Goal: Task Accomplishment & Management: Complete application form

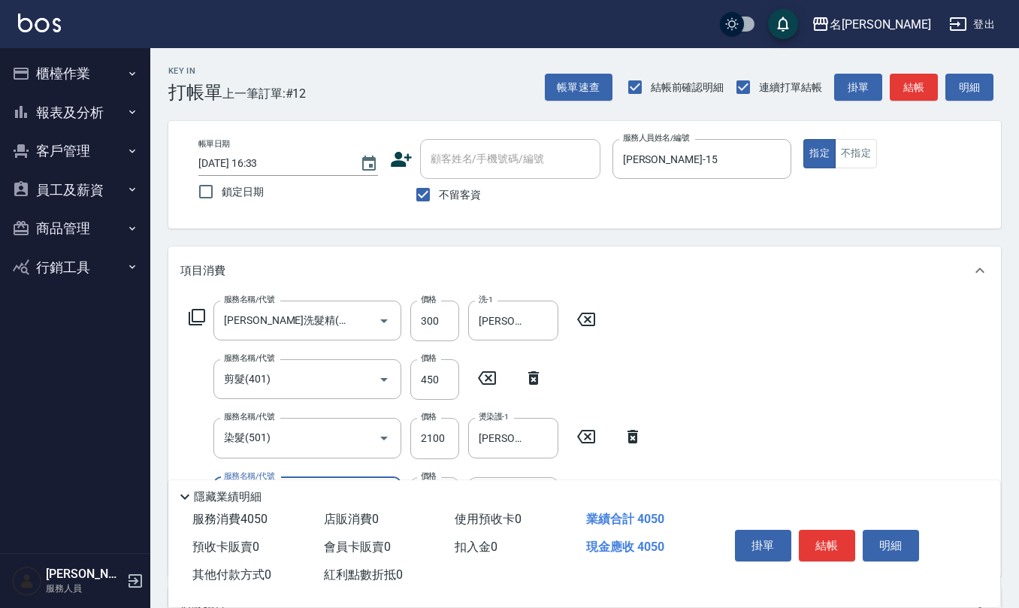
scroll to position [200, 0]
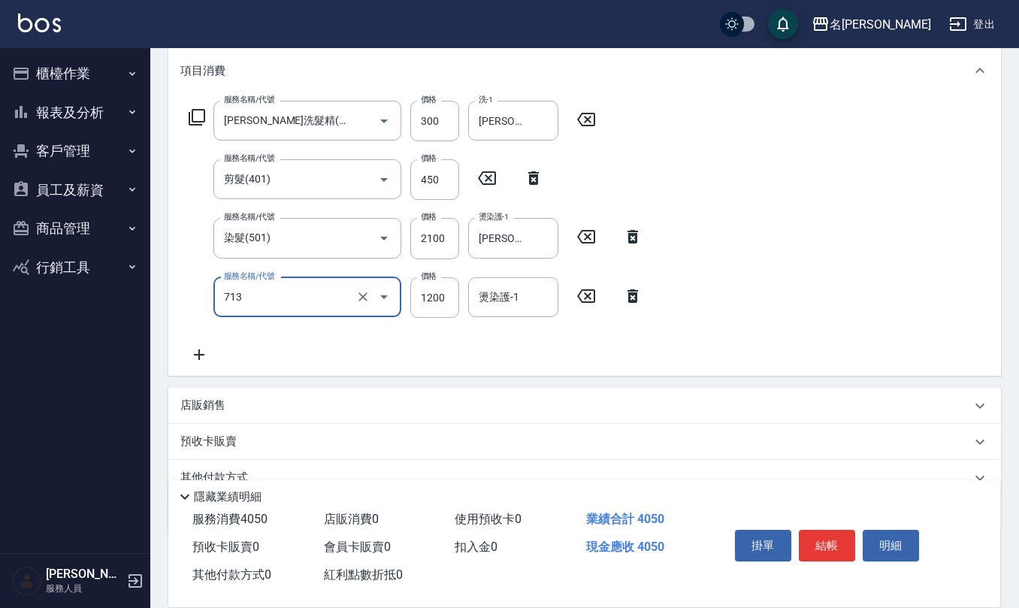
type input "水樣結構式1200(713)"
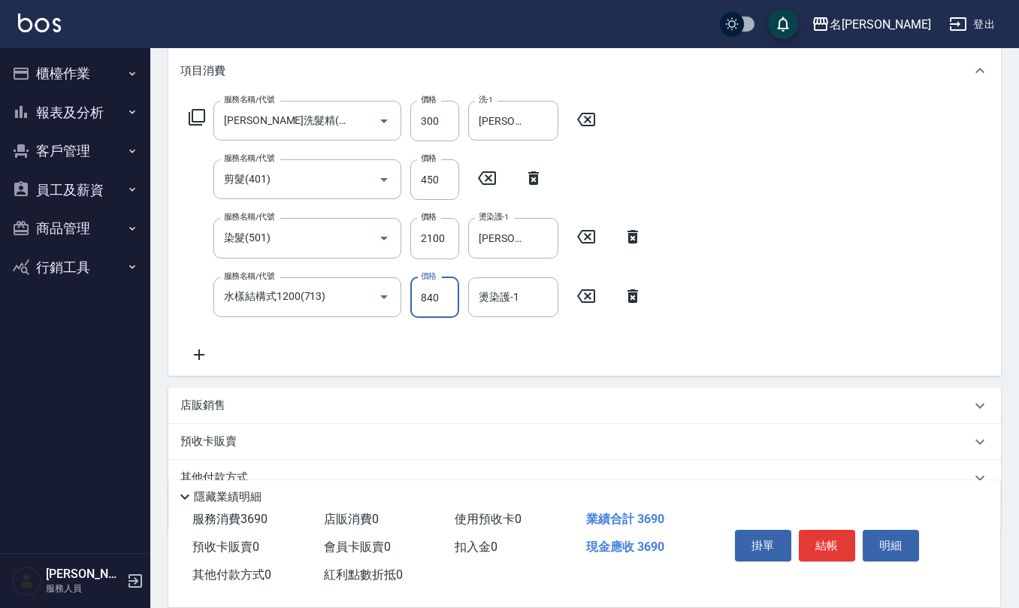
type input "840"
type input "[PERSON_NAME]-15"
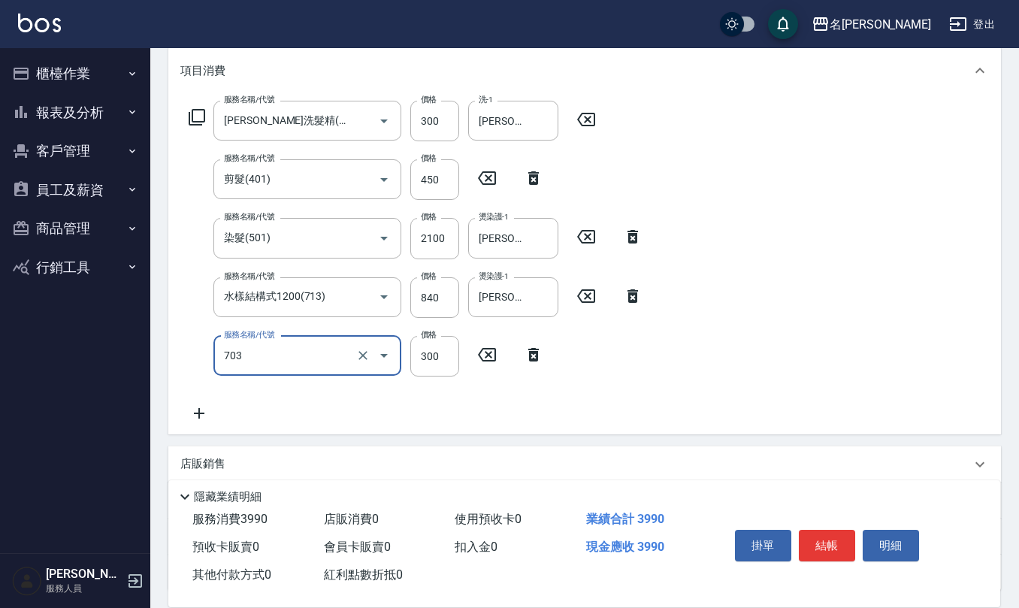
type input "(1236)設計師(703)"
type input "500"
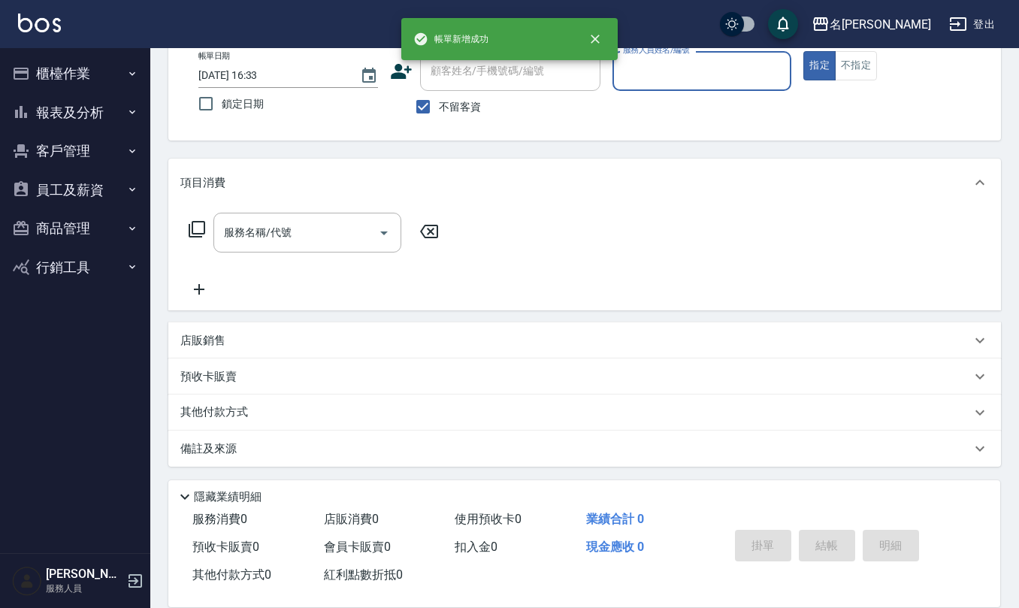
scroll to position [88, 0]
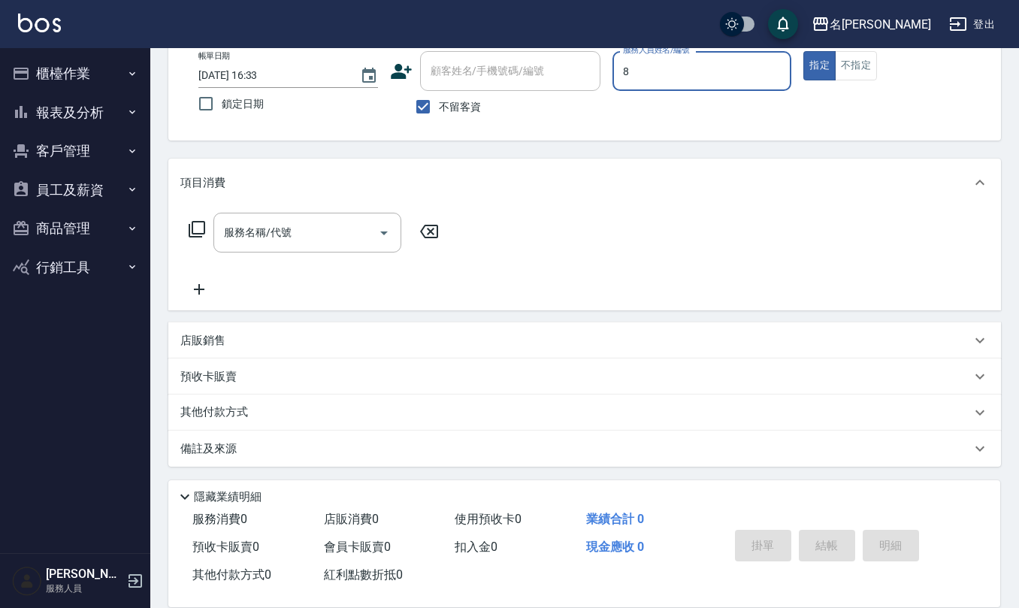
type input "[PERSON_NAME]-8"
type button "true"
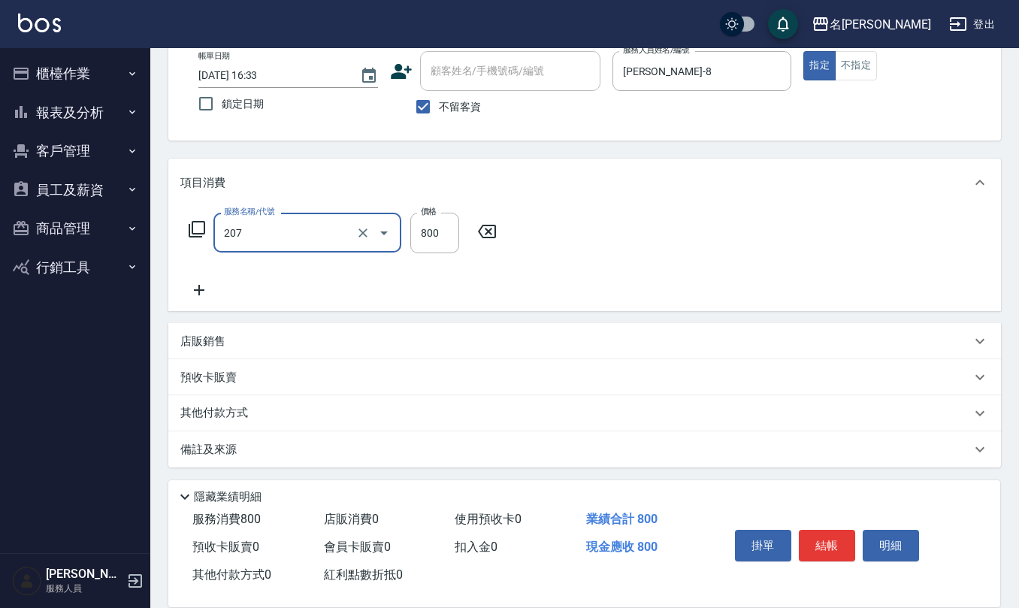
type input "清潔洗(207)"
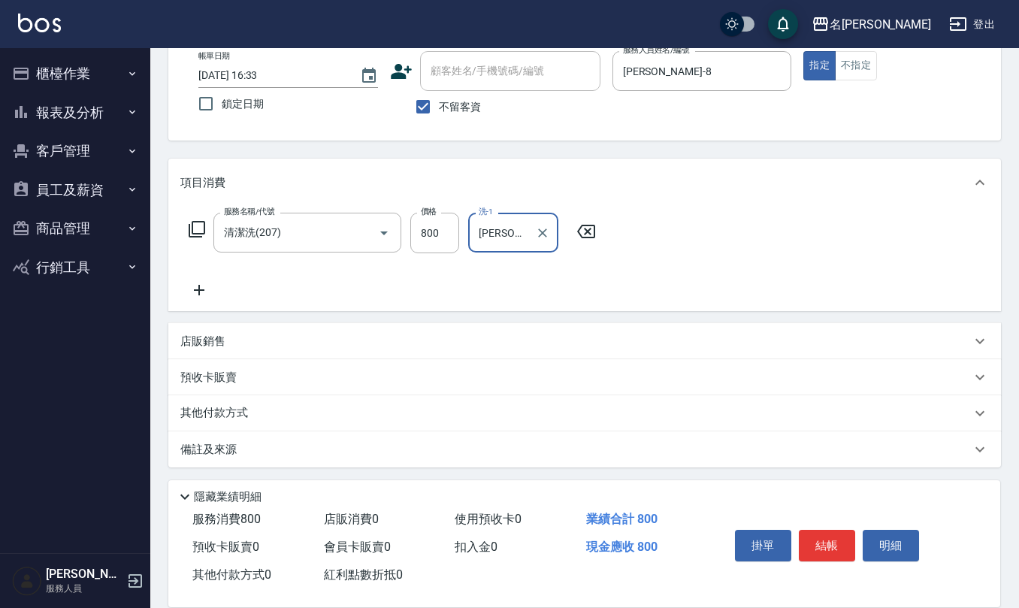
type input "[PERSON_NAME]5"
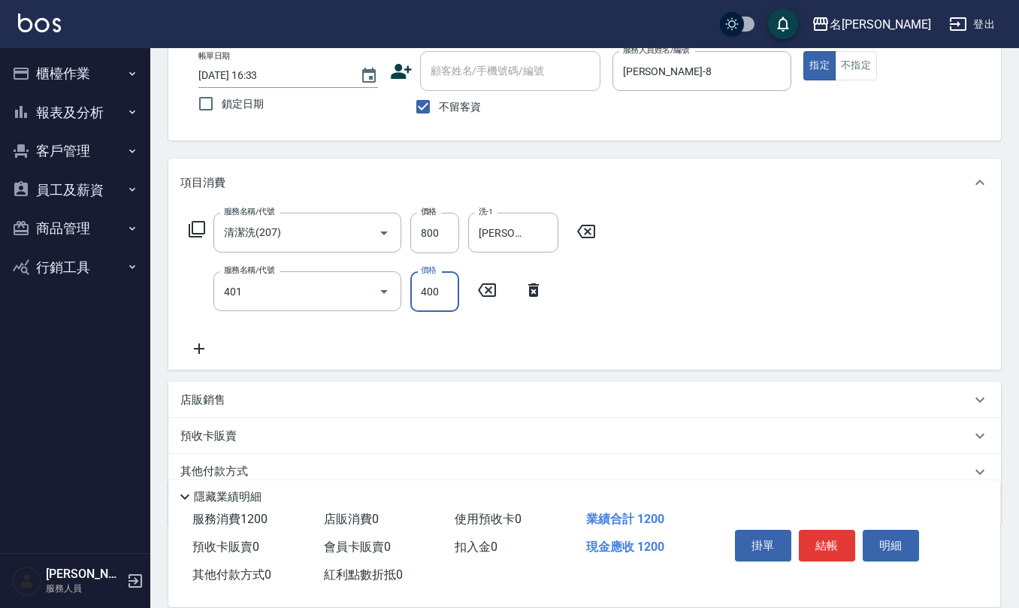
type input "剪髮(401)"
type input "400"
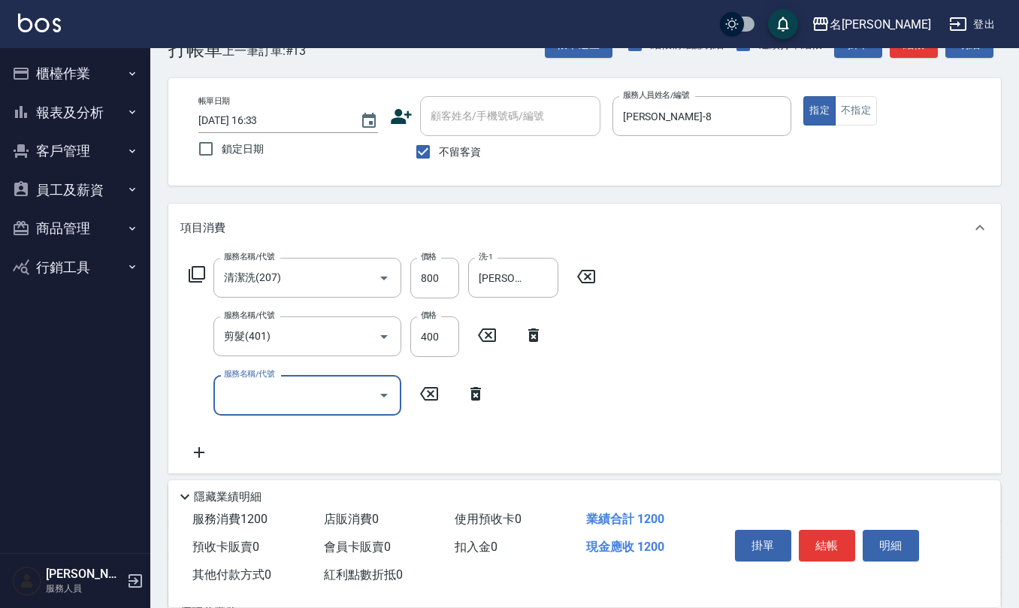
scroll to position [0, 0]
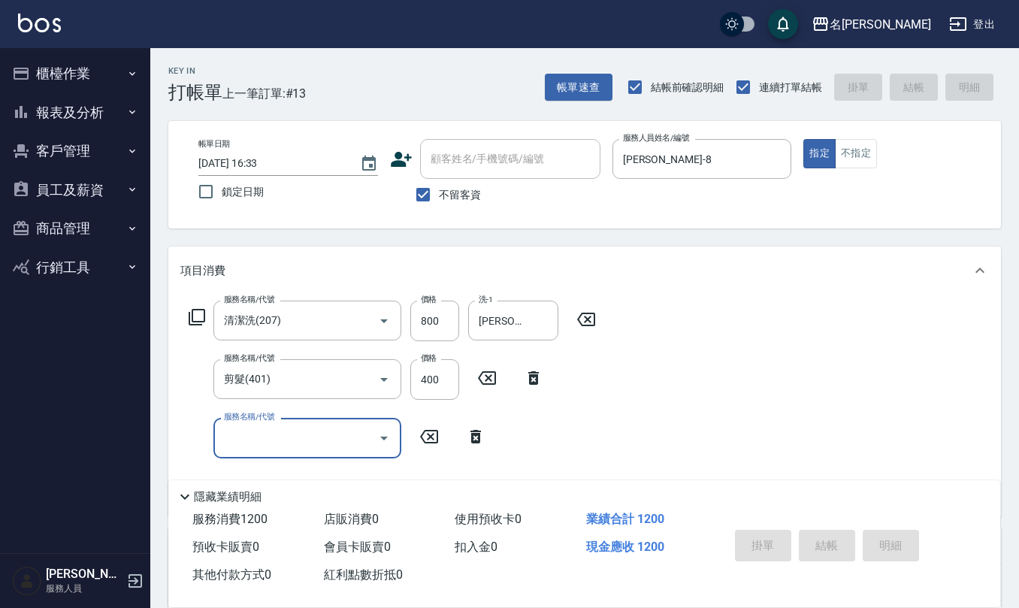
type input "[DATE] 16:34"
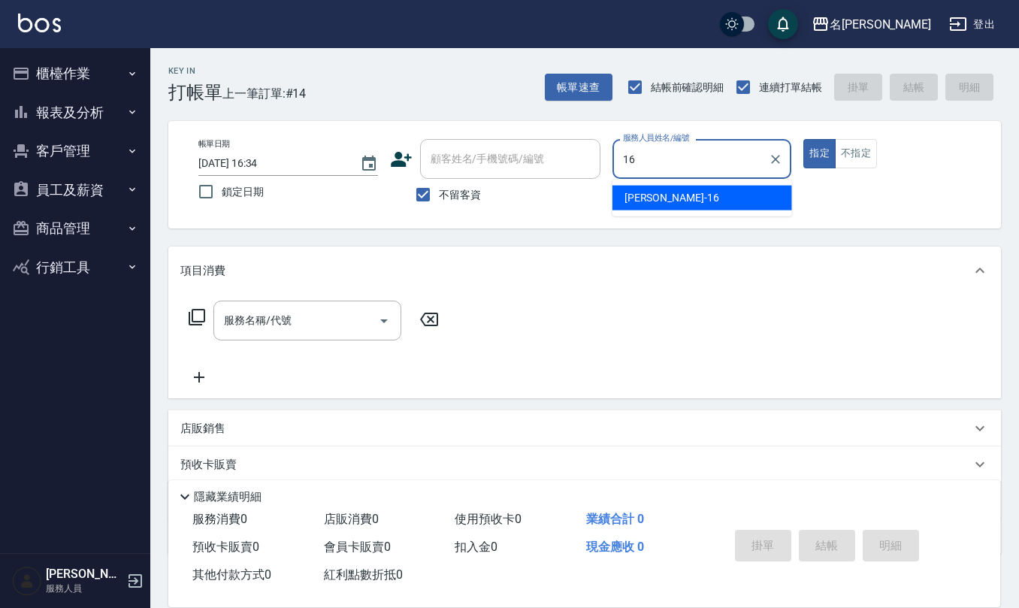
type input "[PERSON_NAME]-16"
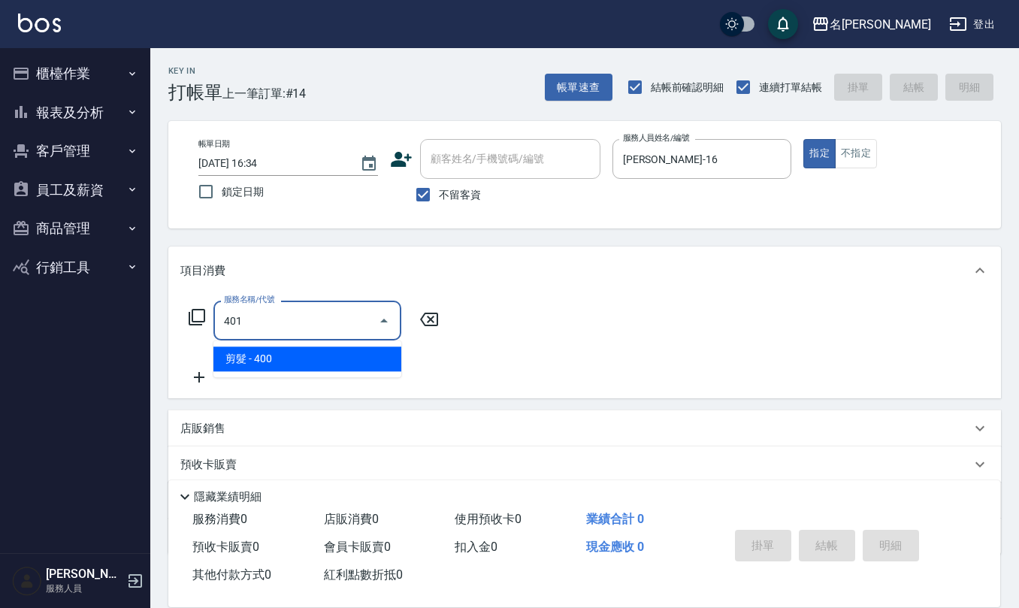
type input "剪髮(401)"
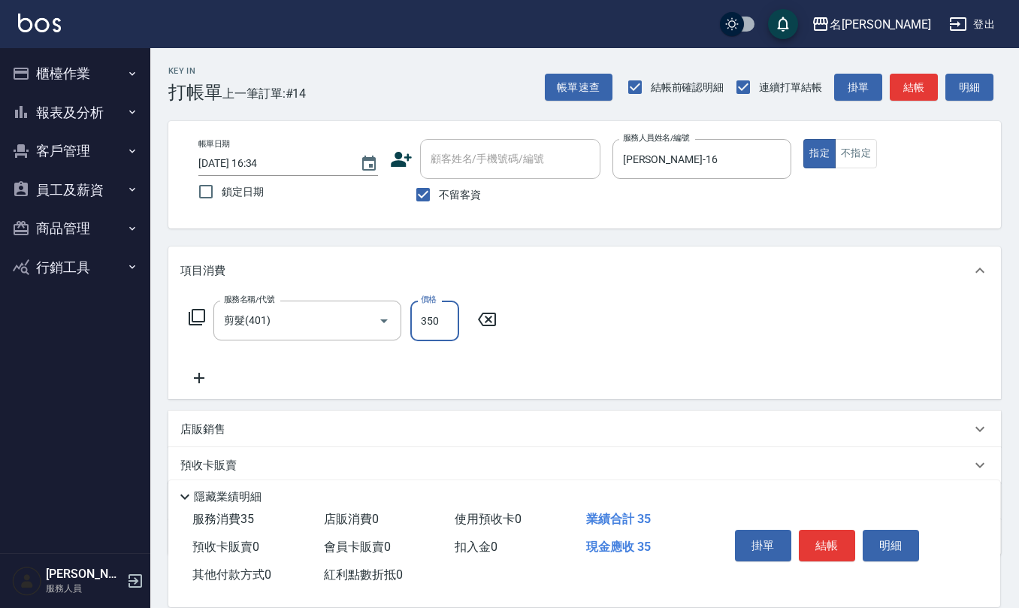
type input "350"
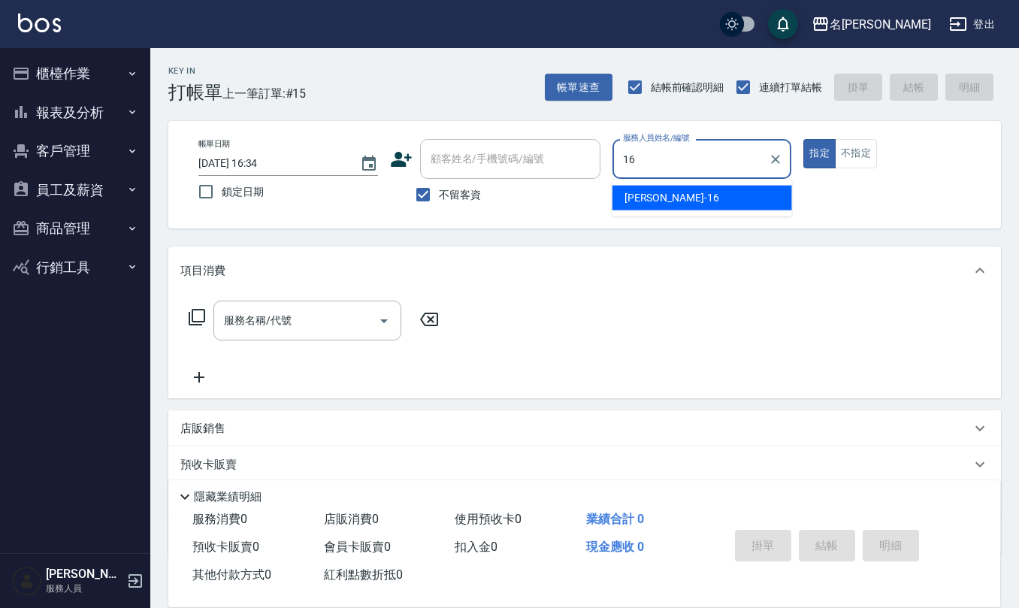
type input "[PERSON_NAME]-16"
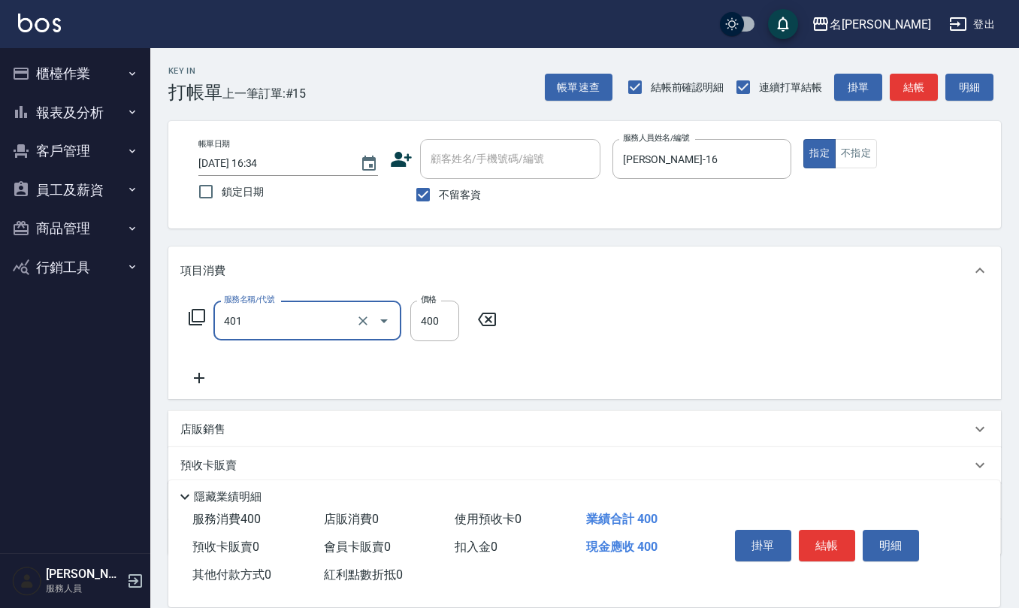
type input "剪髮(401)"
type input "350"
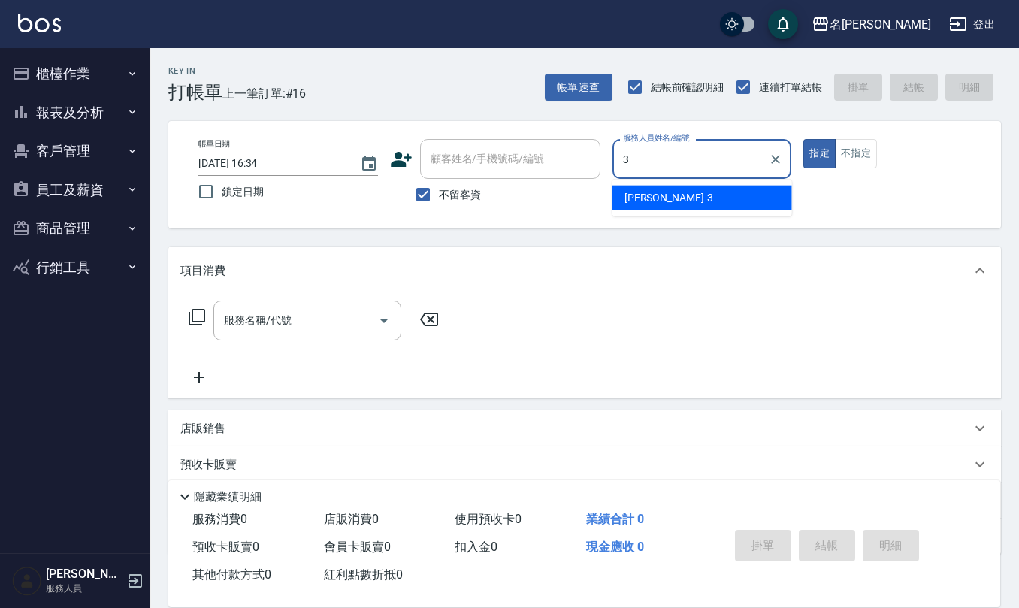
type input "[PERSON_NAME]-3"
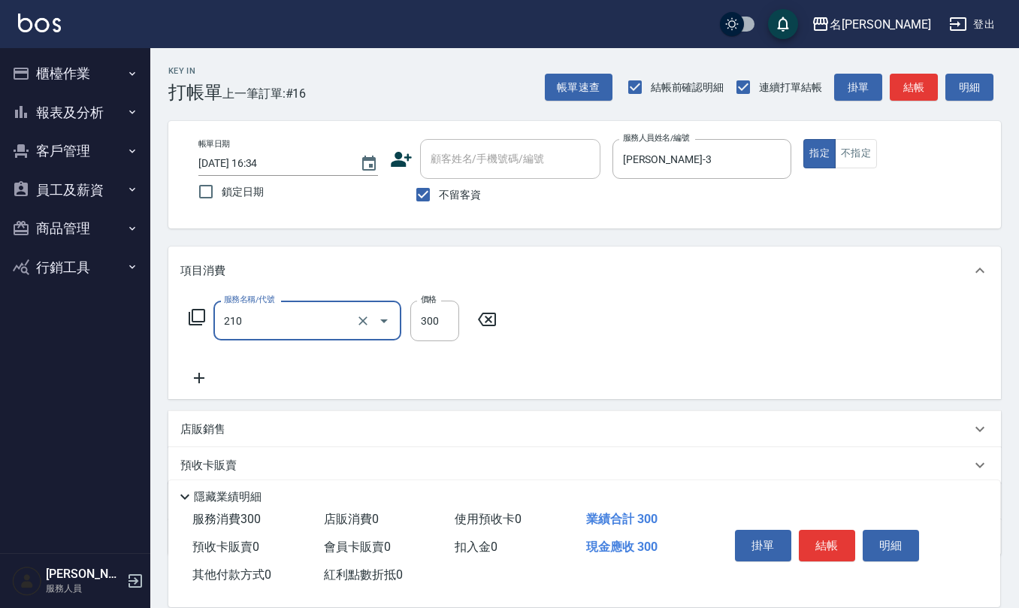
type input "[PERSON_NAME]洗髮精(210)"
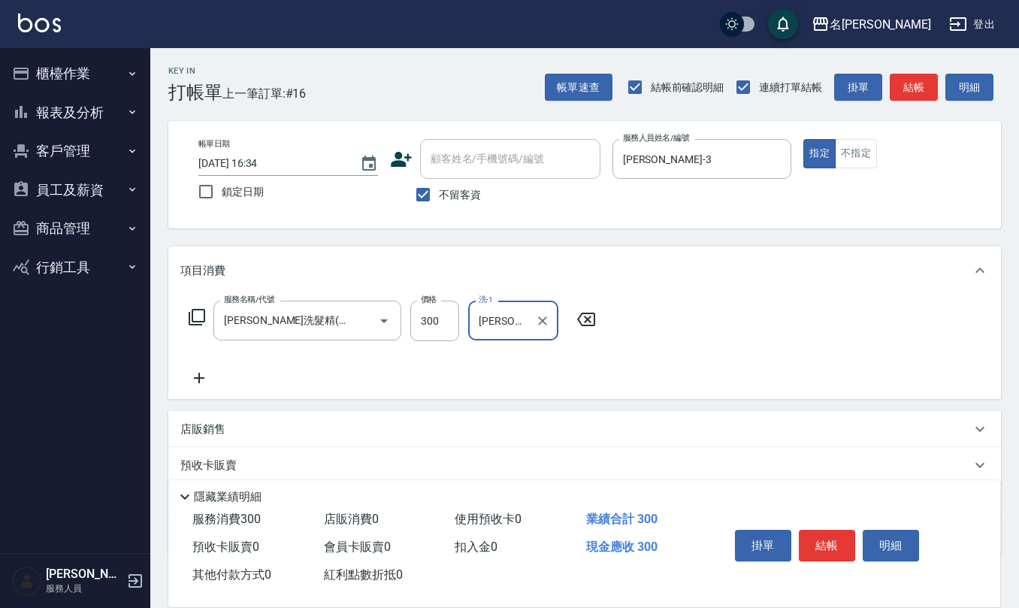
type input "[PERSON_NAME]-33"
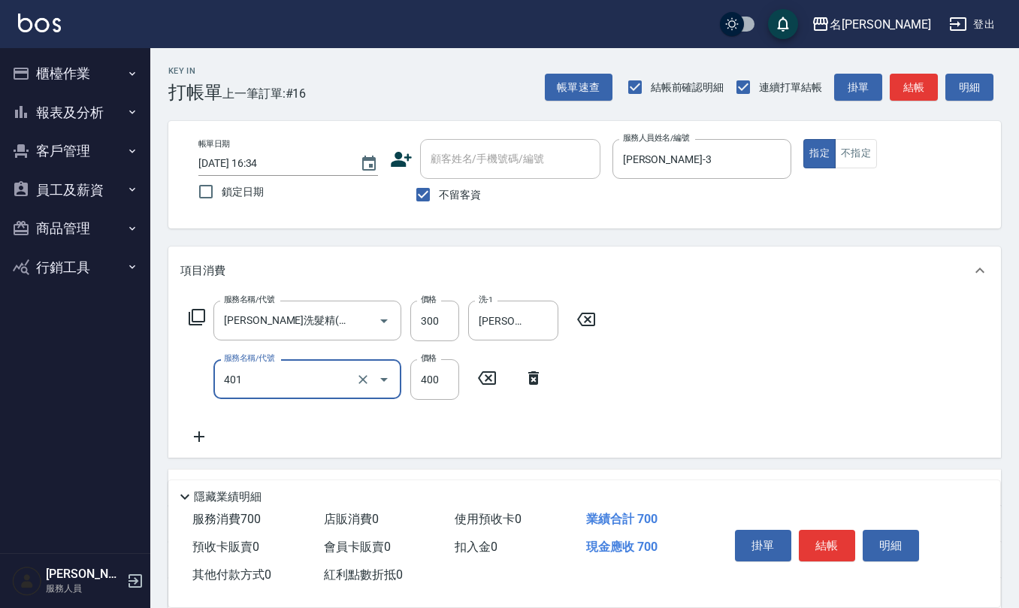
type input "剪髮(401)"
type input "150"
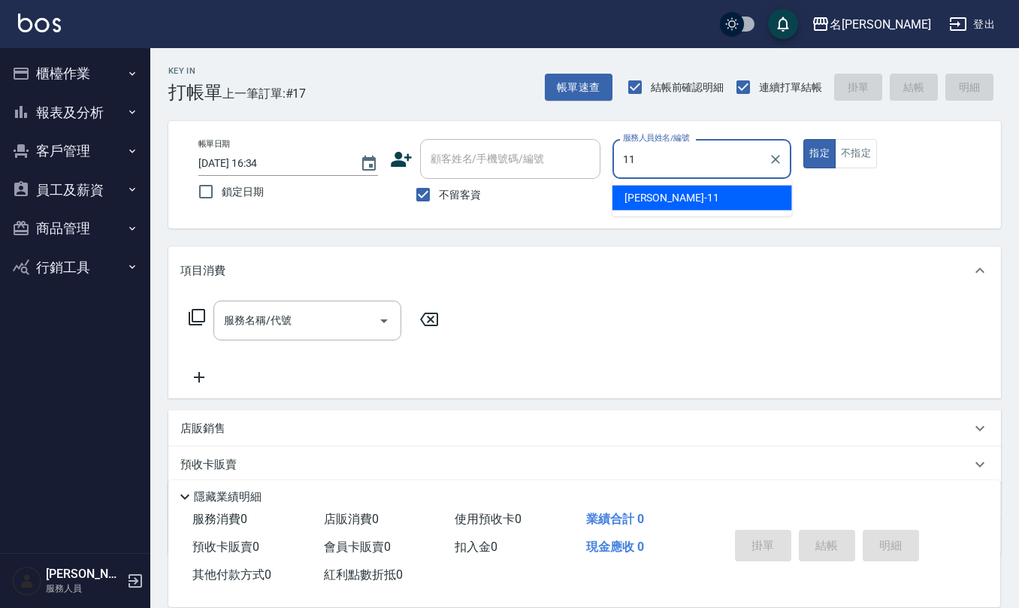
type input "[PERSON_NAME]橙-11"
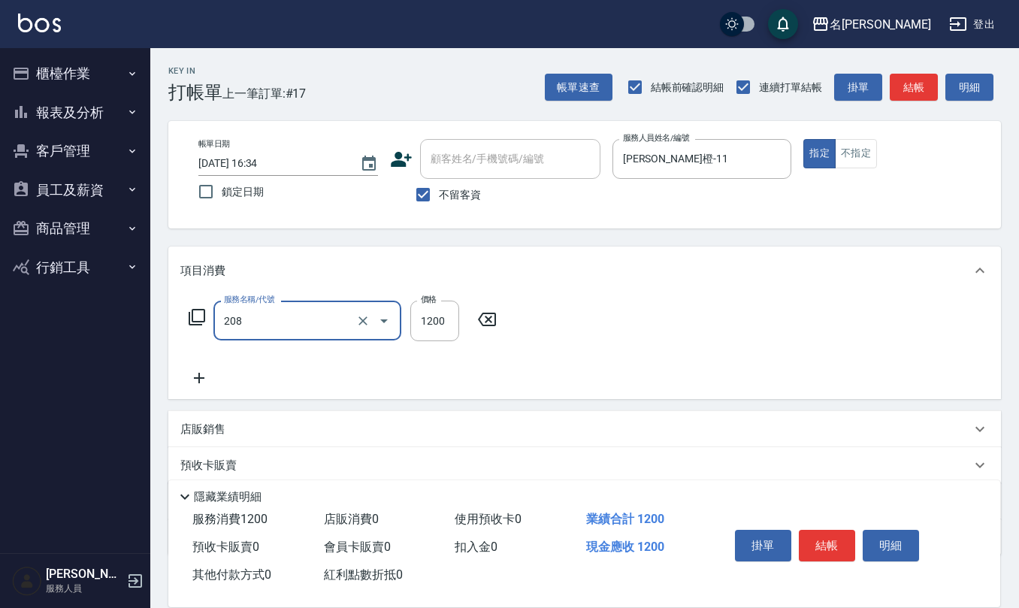
type input "深層洗(208)"
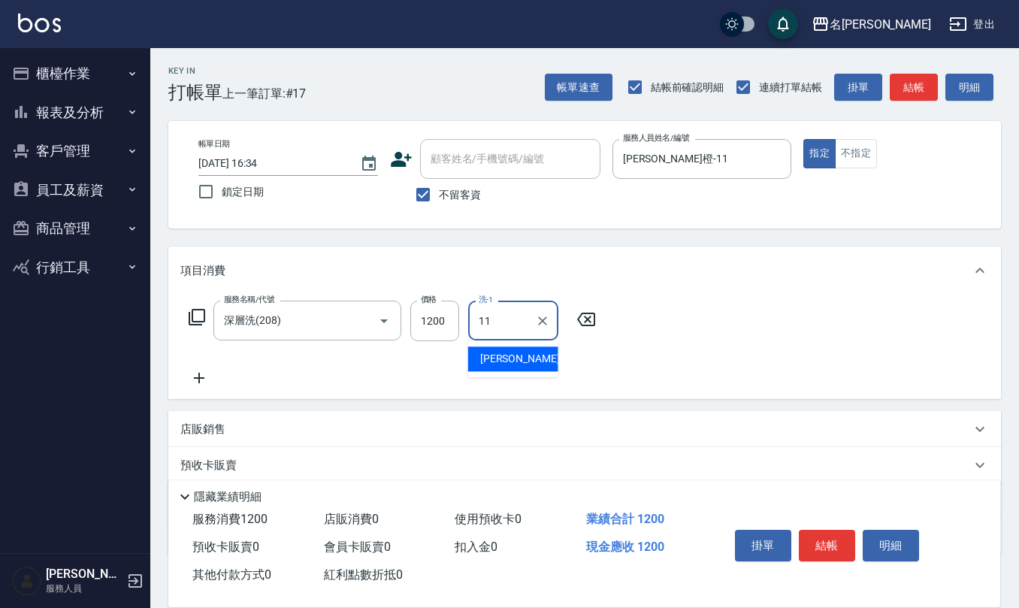
type input "[PERSON_NAME]橙-11"
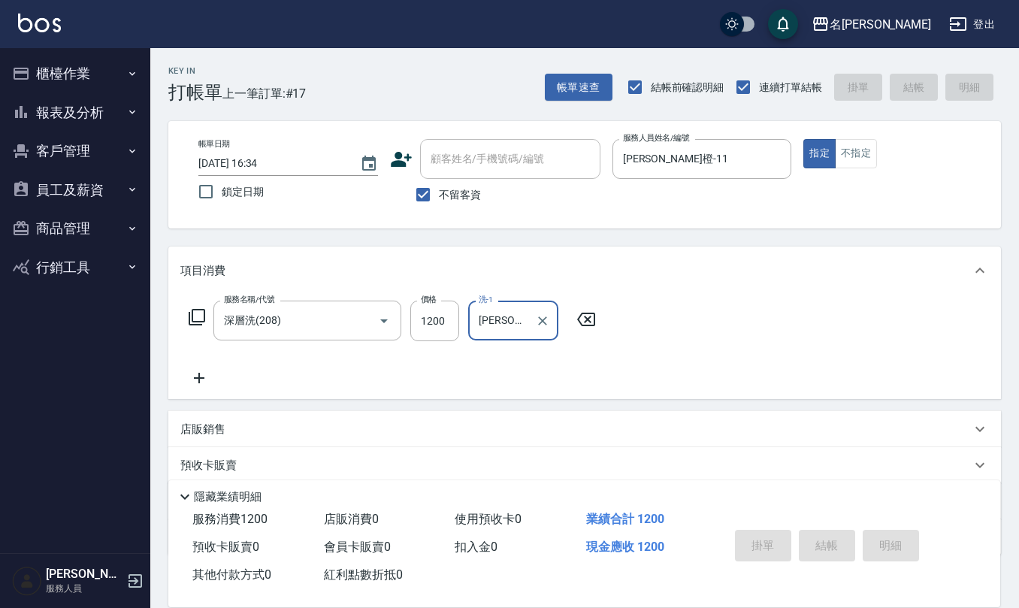
type input "[DATE] 16:35"
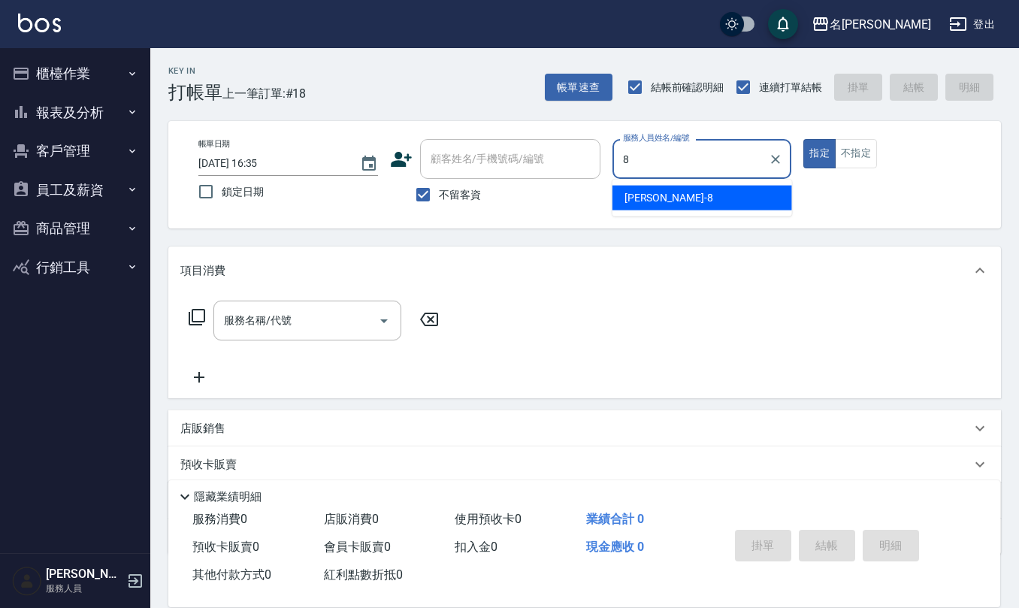
type input "[PERSON_NAME]-8"
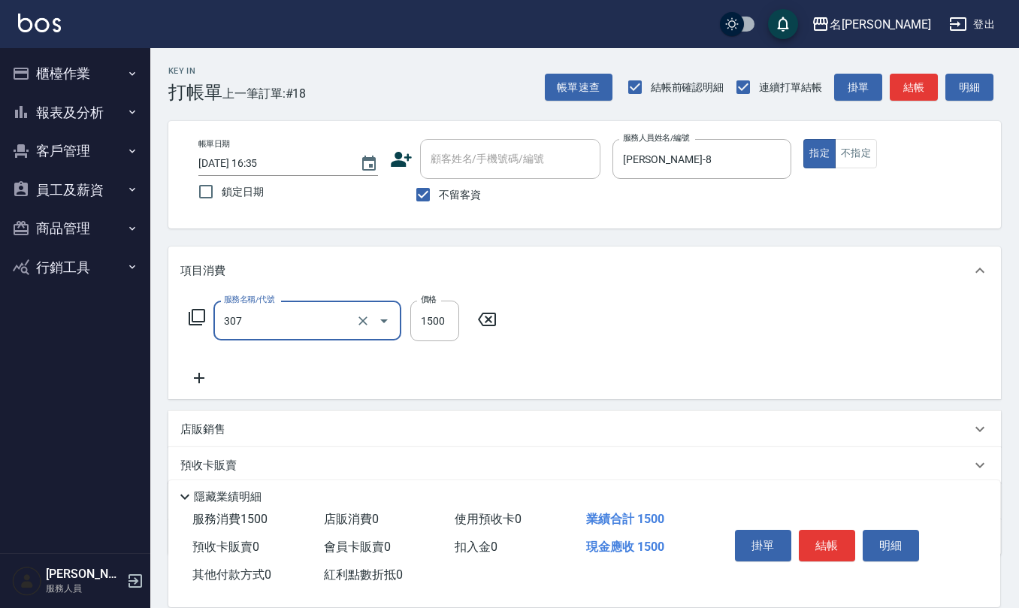
type input "EF麥拉寧燙髮1500(307)"
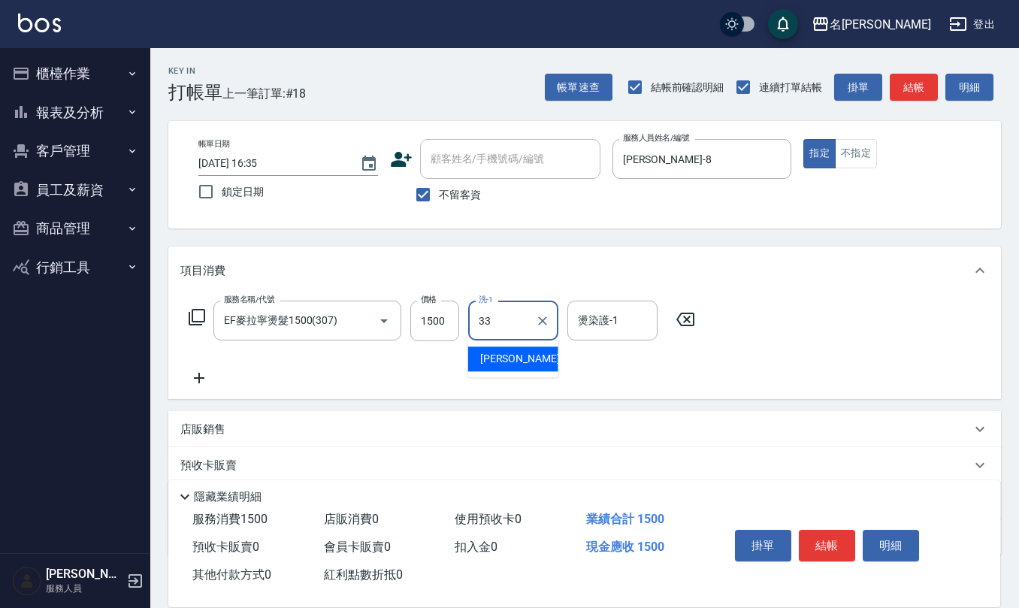
type input "[PERSON_NAME]-33"
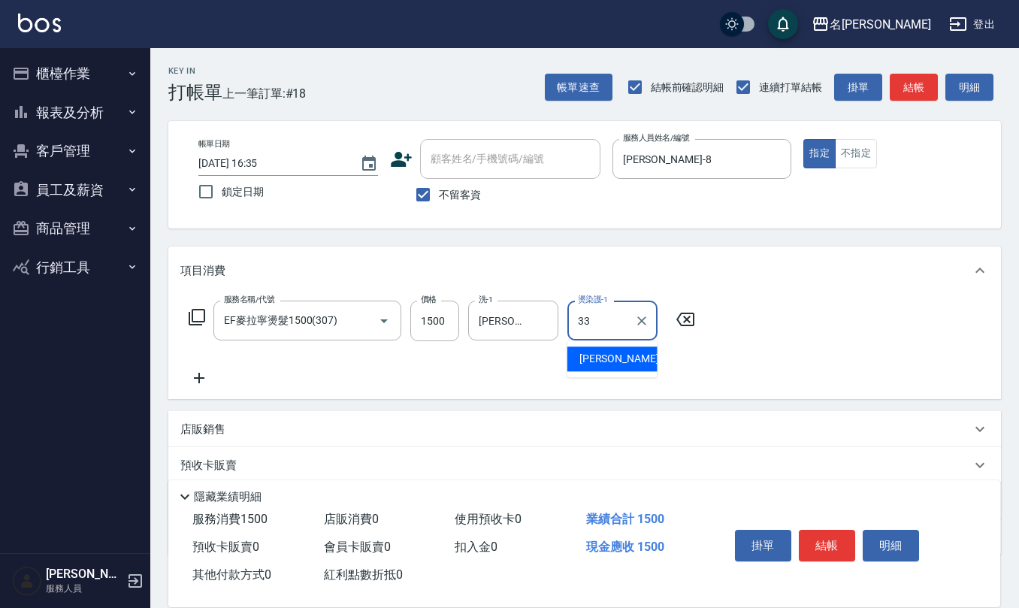
type input "[PERSON_NAME]-33"
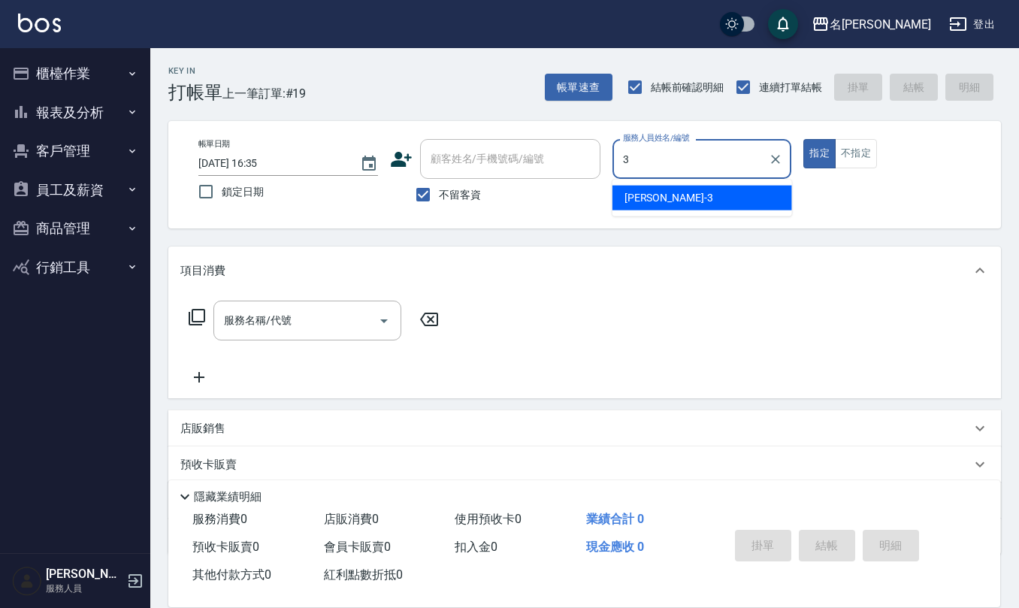
type input "[PERSON_NAME]-3"
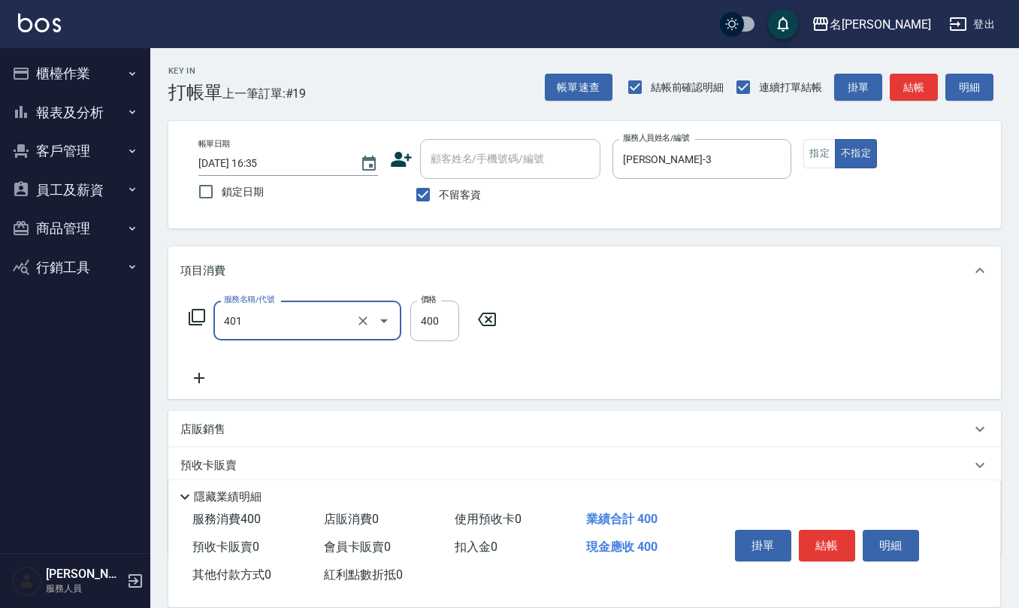
type input "剪髮(401)"
type input "200"
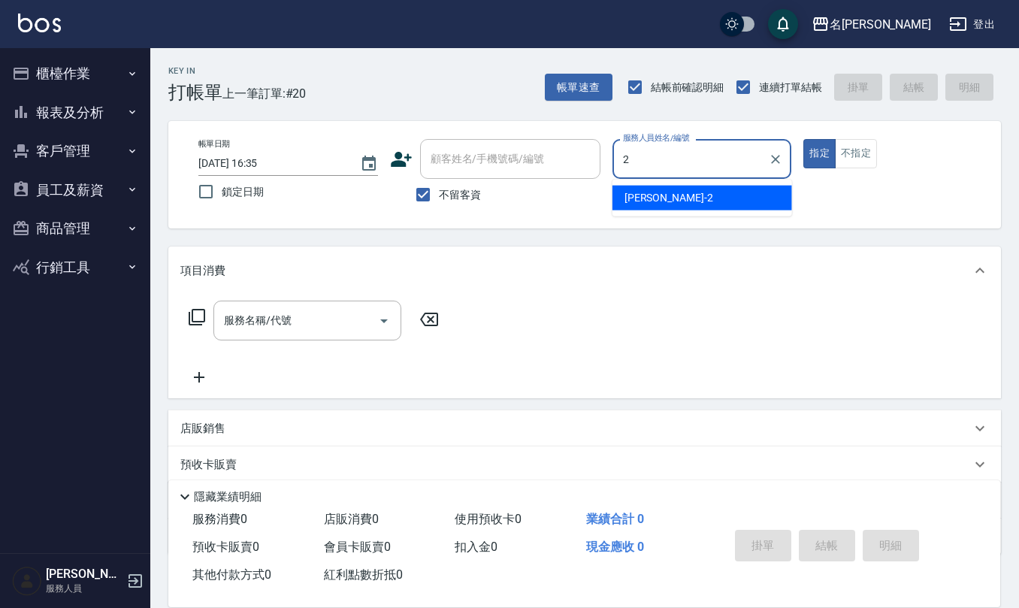
type input "[PERSON_NAME]-2"
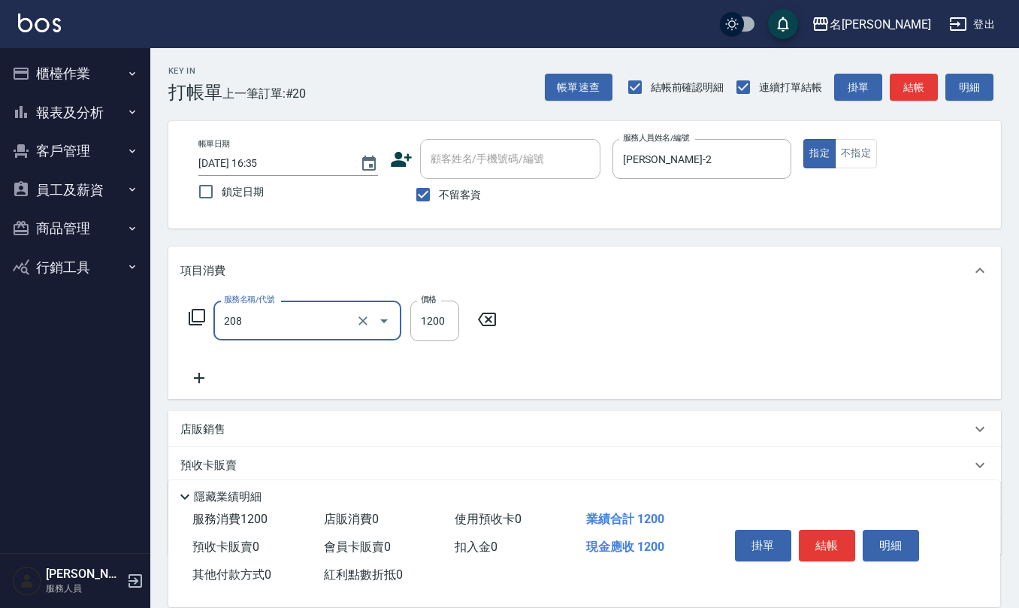
type input "深層洗(208)"
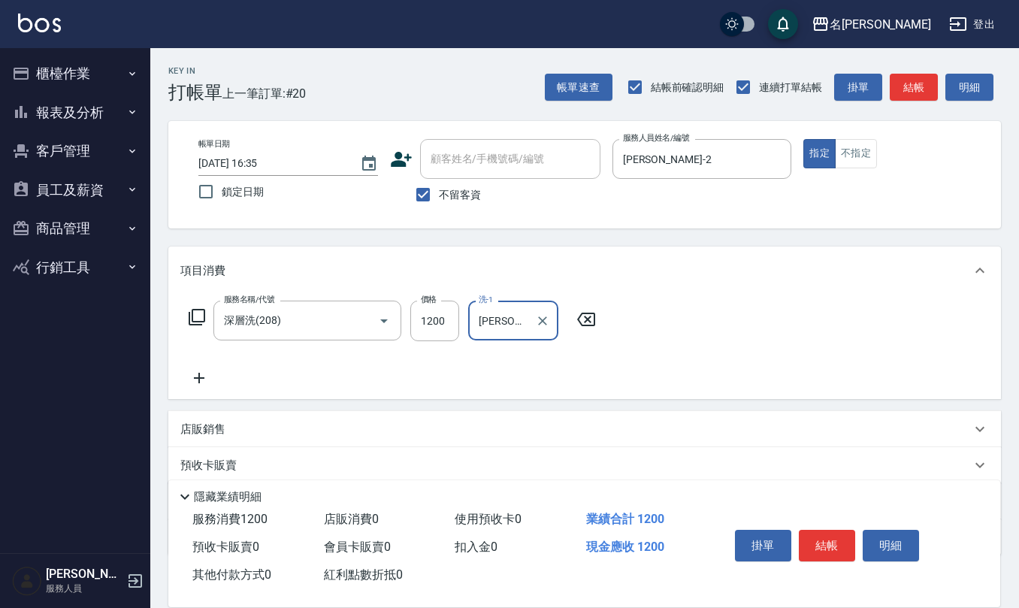
type input "[PERSON_NAME]-21"
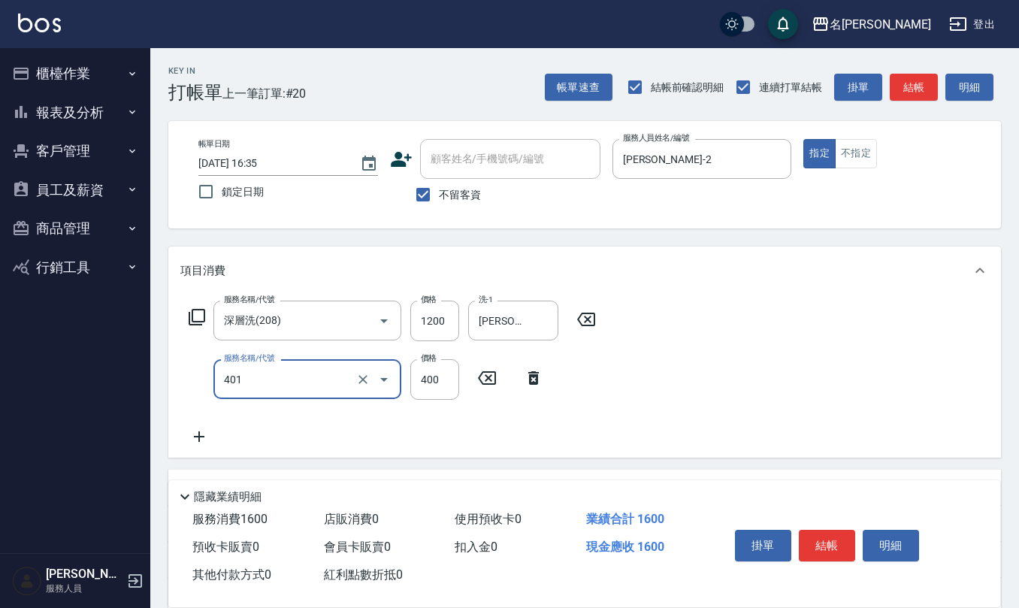
type input "剪髮(401)"
type input "350"
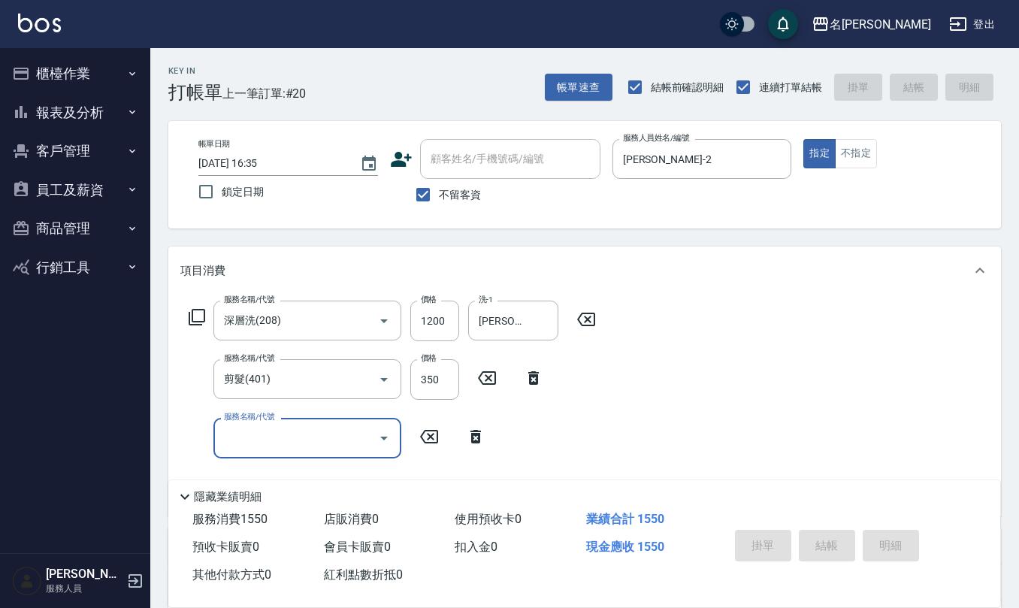
type input "[DATE] 16:40"
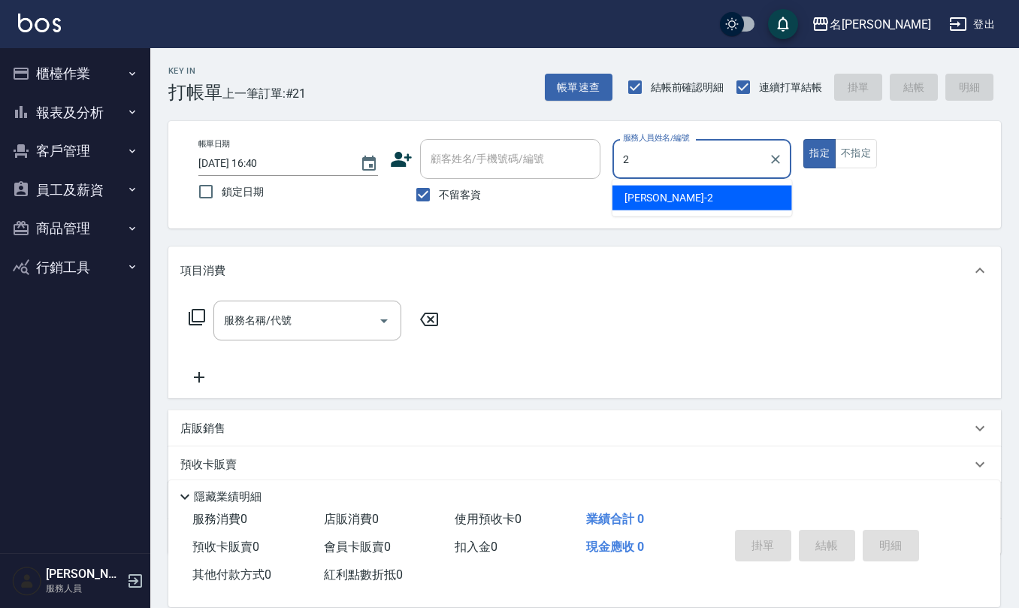
type input "[PERSON_NAME]-2"
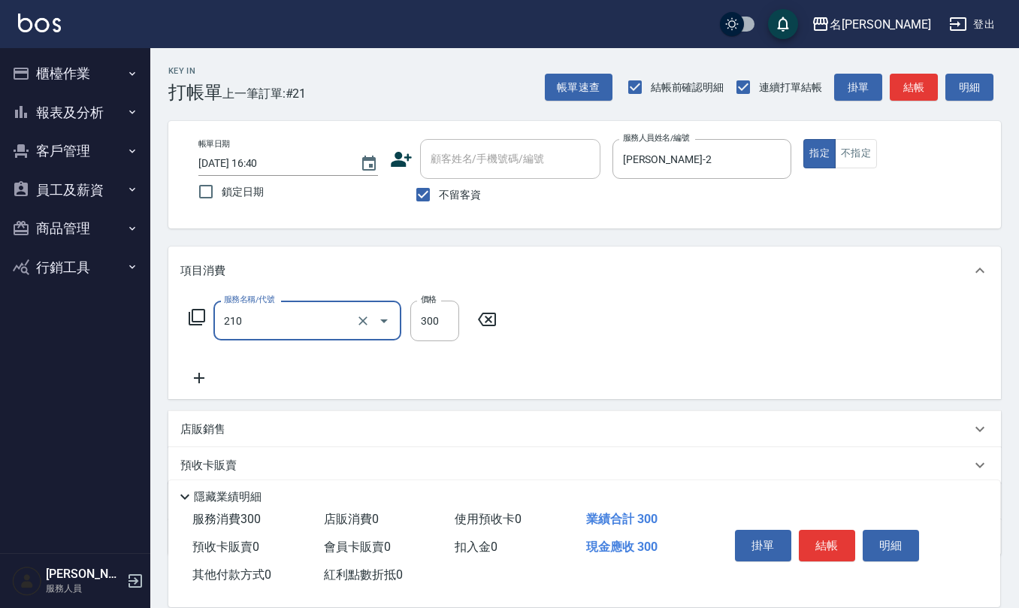
type input "[PERSON_NAME]洗髮精(210)"
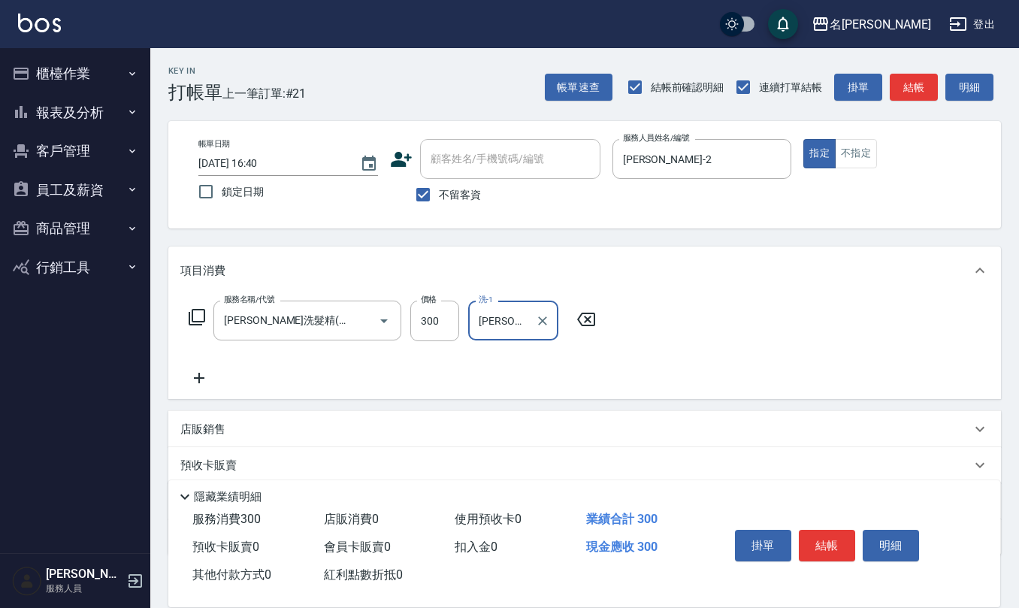
type input "[PERSON_NAME]-33"
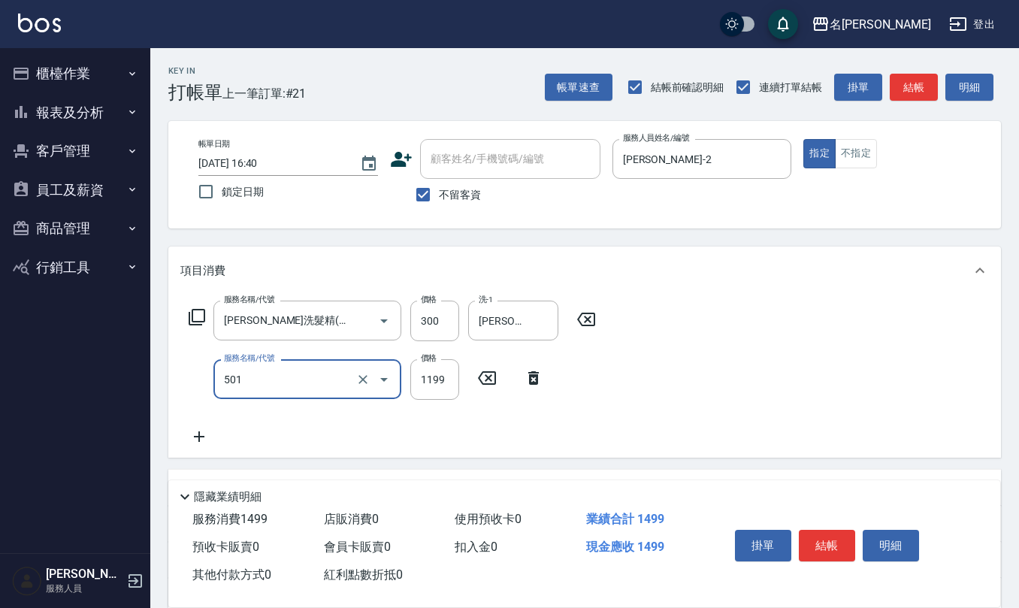
type input "染髮(501)"
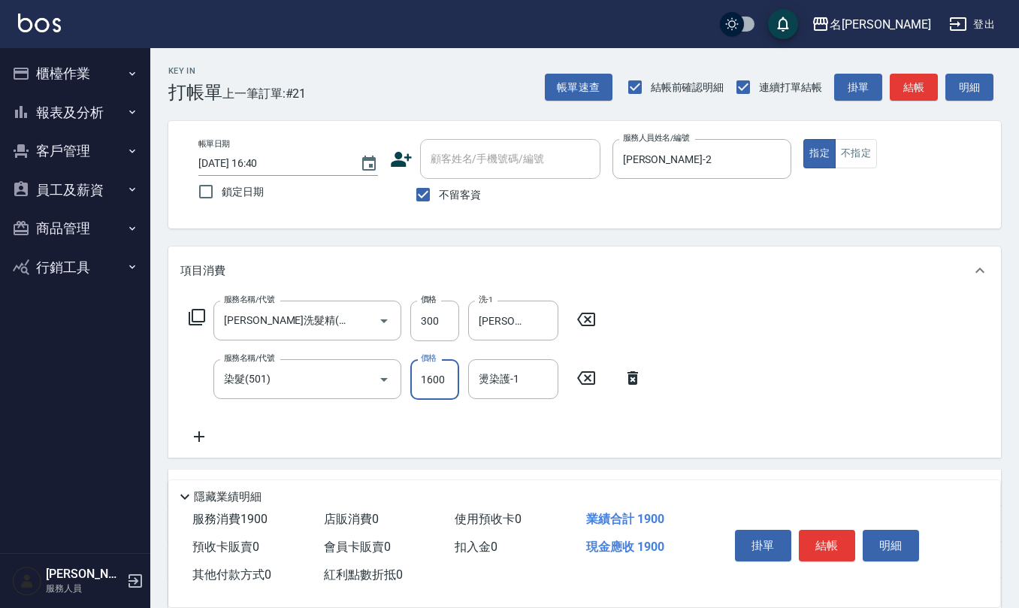
type input "1600"
type input "[PERSON_NAME]-33"
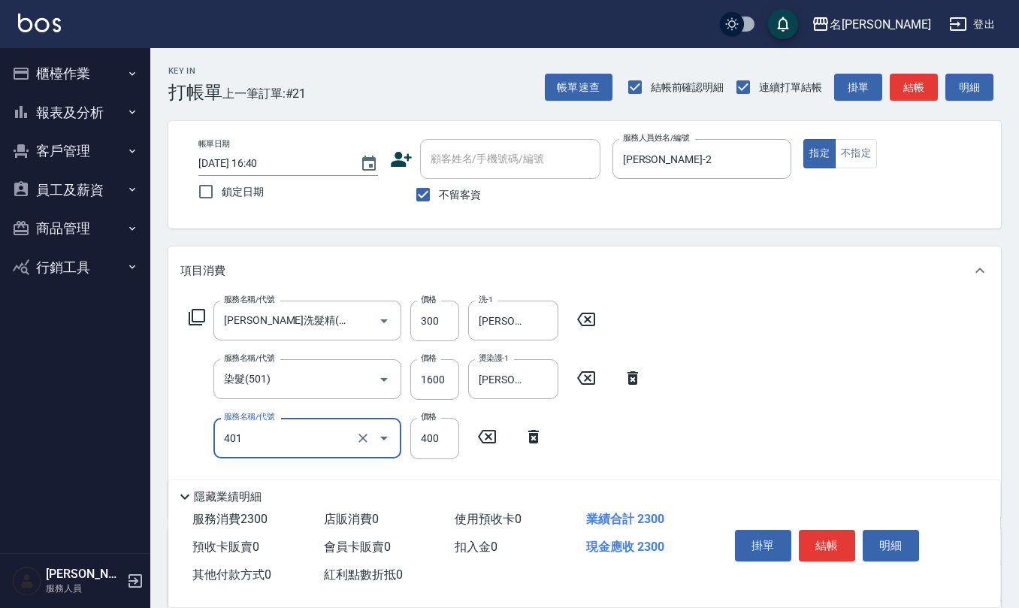
type input "剪髮(401)"
type input "350"
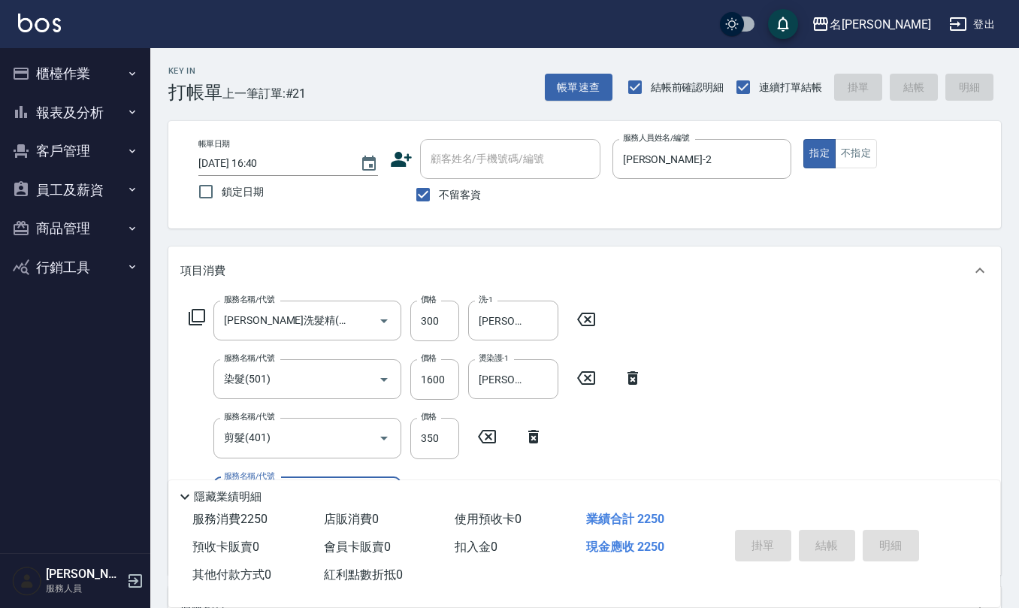
type input "[DATE] 16:42"
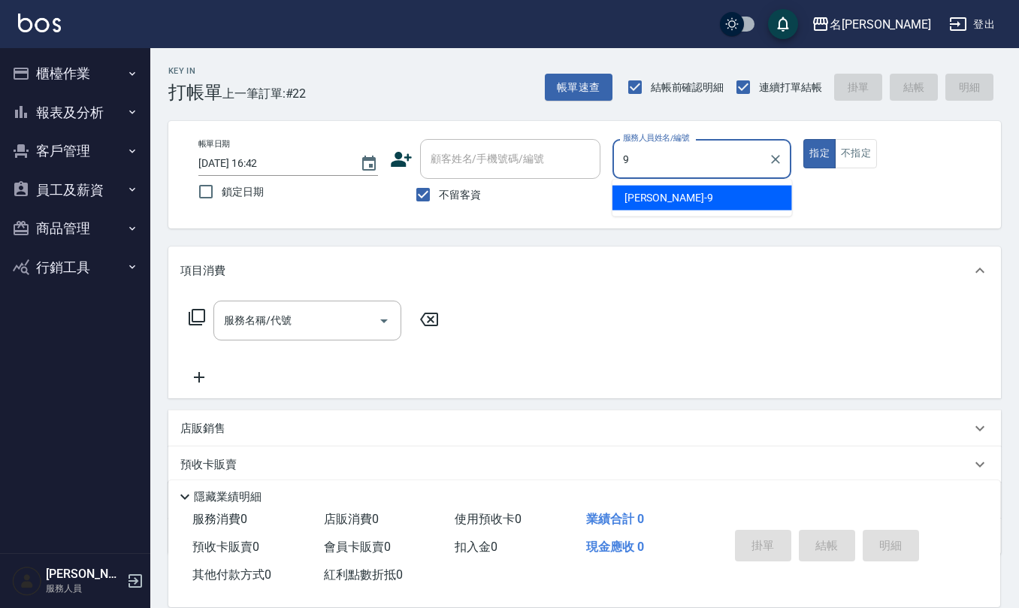
type input "[PERSON_NAME]-9"
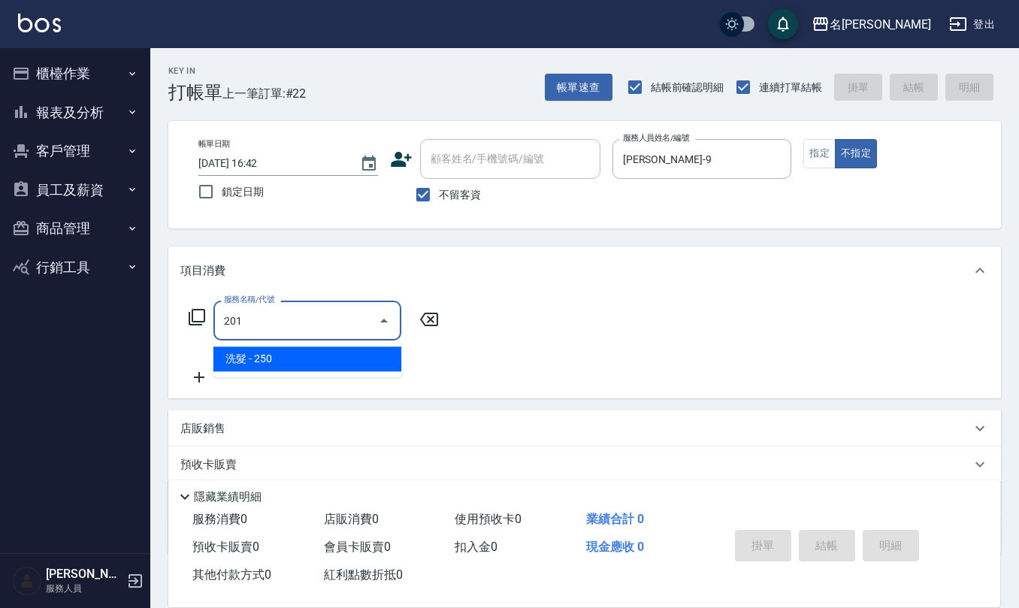
type input "洗髮(201)"
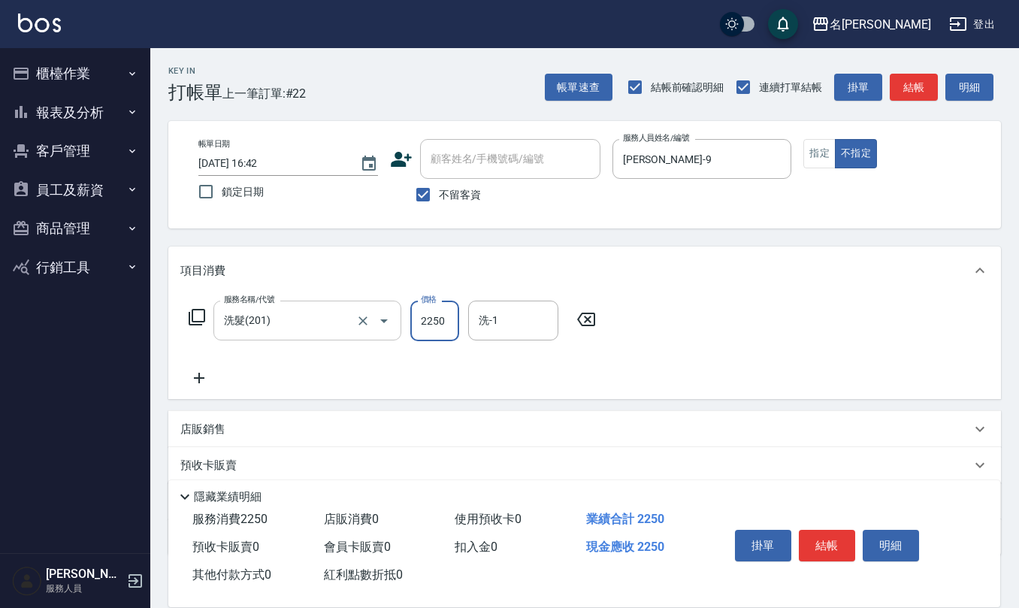
drag, startPoint x: 446, startPoint y: 319, endPoint x: 379, endPoint y: 322, distance: 67.0
click at [379, 322] on div "服務名稱/代號 洗髮(201) 服務名稱/代號 價格 2250 價格 洗-1 洗-1" at bounding box center [392, 321] width 425 height 41
type input "250"
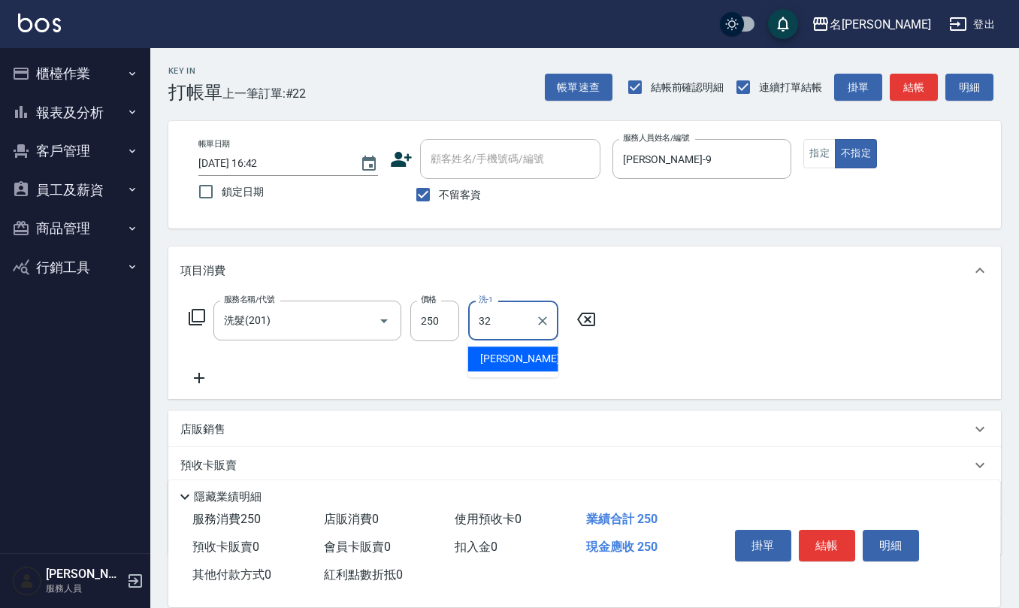
type input "[PERSON_NAME]-32"
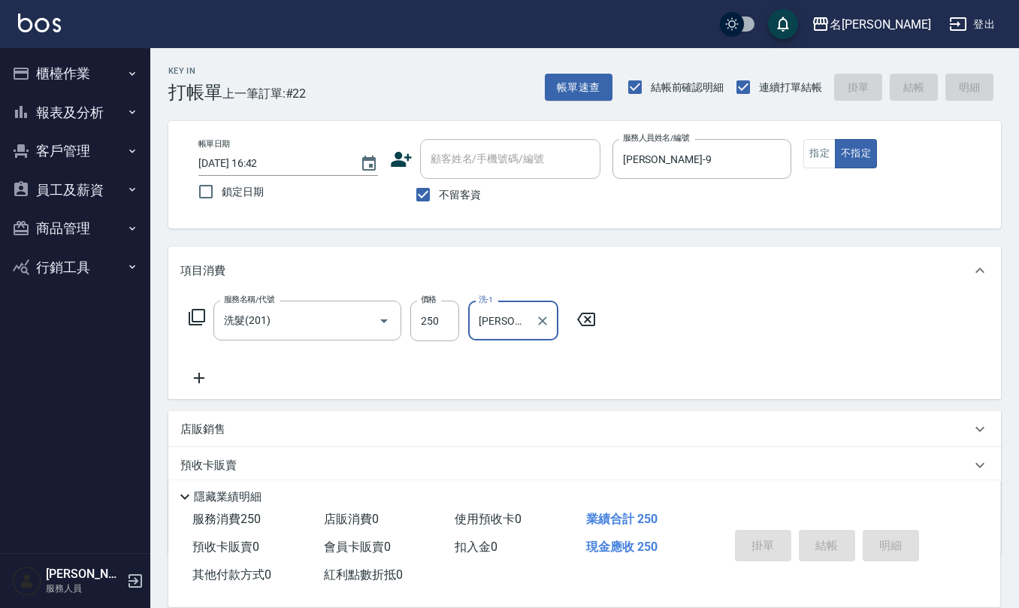
type input "[DATE] 16:43"
